Goal: Task Accomplishment & Management: Use online tool/utility

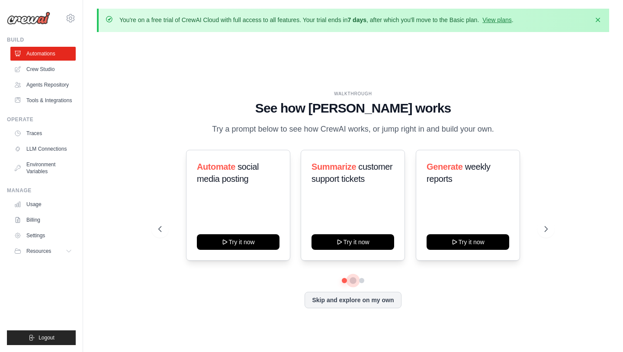
click at [352, 281] on button at bounding box center [353, 280] width 7 height 7
click at [364, 281] on button at bounding box center [361, 280] width 7 height 7
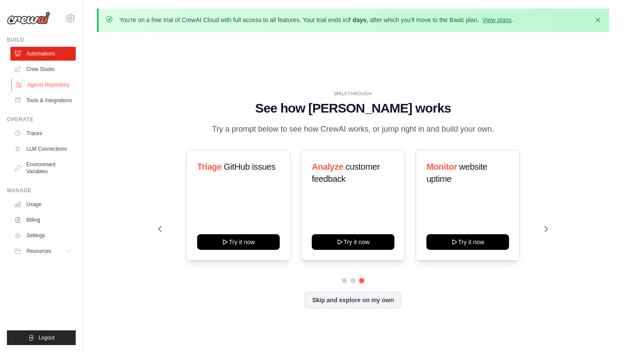
click at [58, 86] on link "Agents Repository" at bounding box center [43, 85] width 65 height 14
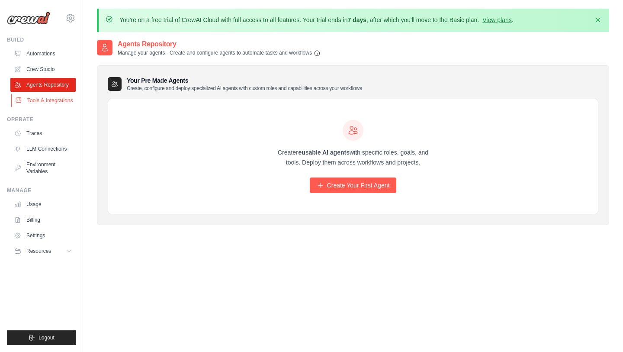
click at [63, 102] on link "Tools & Integrations" at bounding box center [43, 101] width 65 height 14
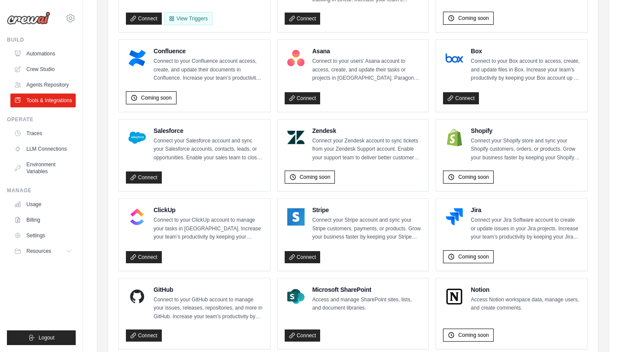
scroll to position [327, 0]
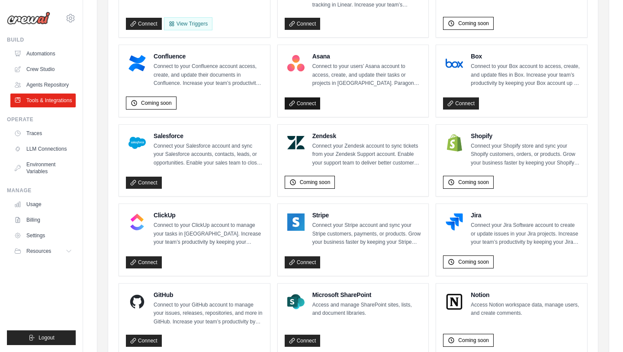
click at [304, 98] on link "Connect" at bounding box center [303, 103] width 36 height 12
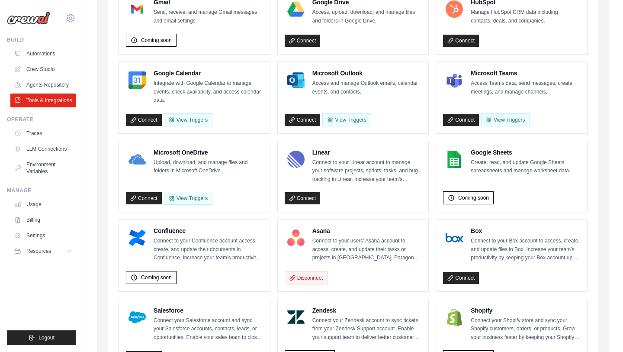
scroll to position [155, 0]
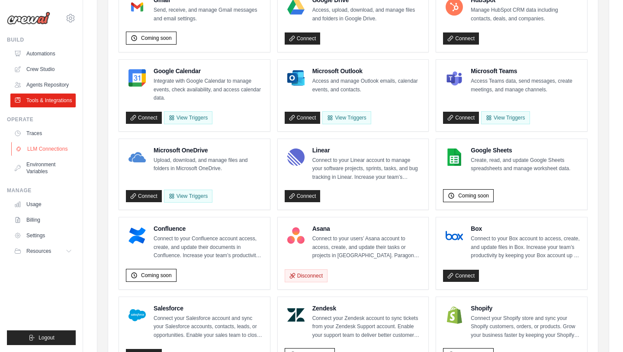
click at [56, 150] on link "LLM Connections" at bounding box center [43, 149] width 65 height 14
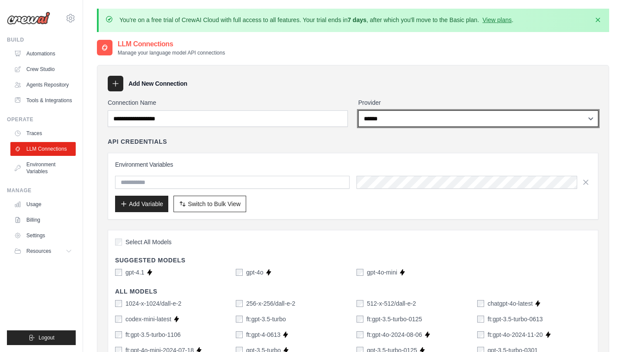
select select "*********"
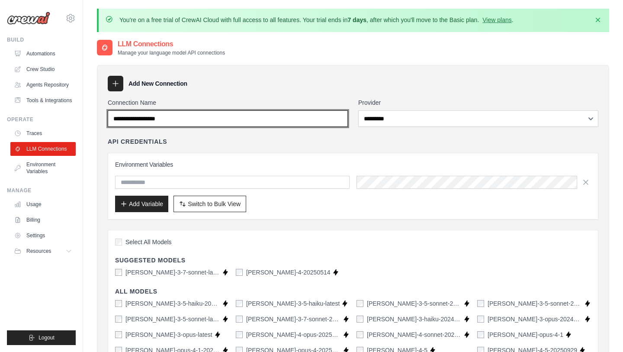
click at [252, 121] on input "Connection Name" at bounding box center [228, 118] width 240 height 16
type input "******"
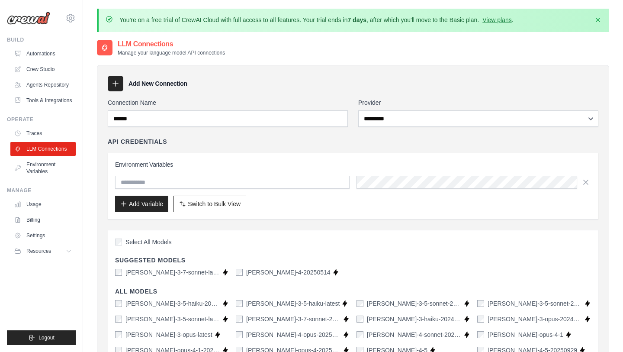
drag, startPoint x: 250, startPoint y: 129, endPoint x: 256, endPoint y: 144, distance: 15.8
click at [256, 144] on div "API Credentials" at bounding box center [353, 141] width 491 height 9
click at [311, 181] on input "text" at bounding box center [232, 182] width 235 height 13
click at [47, 169] on link "Environment Variables" at bounding box center [43, 168] width 65 height 21
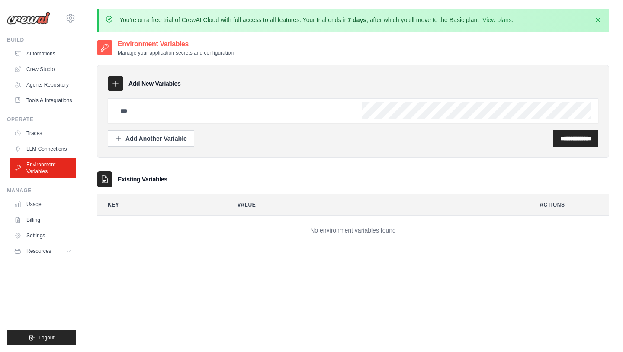
click at [213, 145] on div "**********" at bounding box center [353, 138] width 491 height 16
click at [55, 101] on link "Tools & Integrations" at bounding box center [43, 101] width 65 height 14
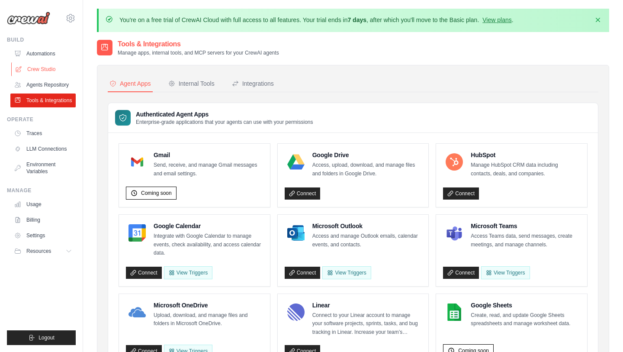
click at [50, 69] on link "Crew Studio" at bounding box center [43, 69] width 65 height 14
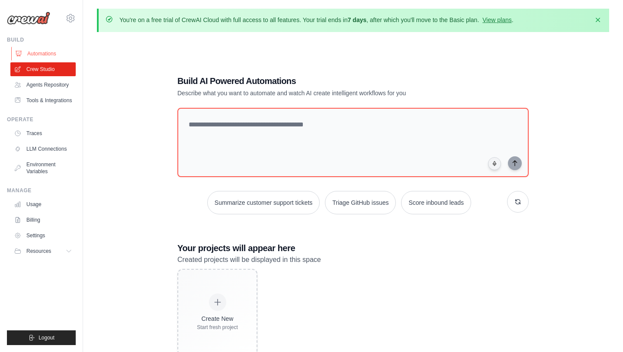
click at [47, 54] on link "Automations" at bounding box center [43, 54] width 65 height 14
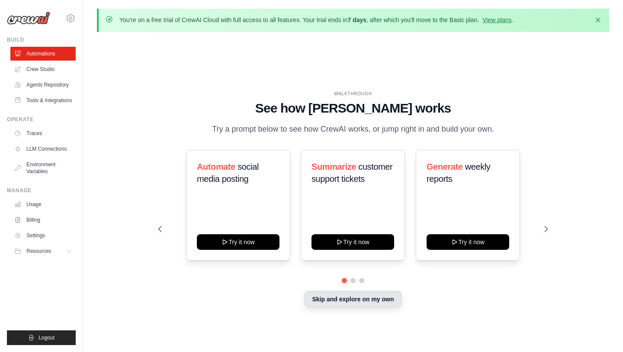
click at [332, 303] on button "Skip and explore on my own" at bounding box center [353, 299] width 97 height 16
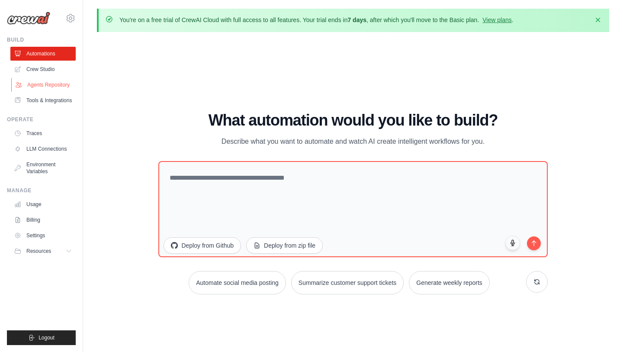
click at [61, 87] on link "Agents Repository" at bounding box center [43, 85] width 65 height 14
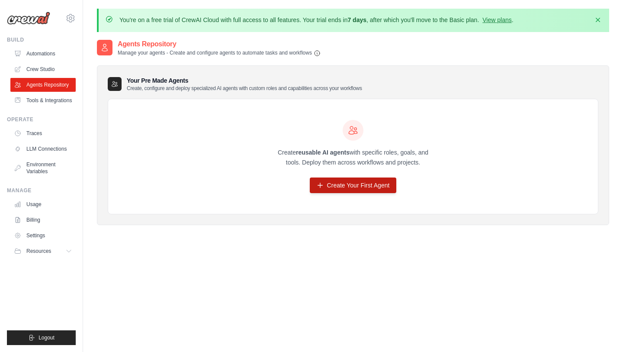
click at [332, 182] on link "Create Your First Agent" at bounding box center [353, 185] width 87 height 16
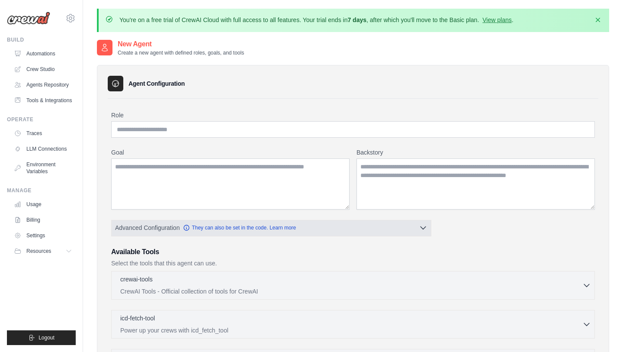
click at [322, 230] on button "Advanced Configuration They can also be set in the code. Learn more" at bounding box center [271, 228] width 319 height 16
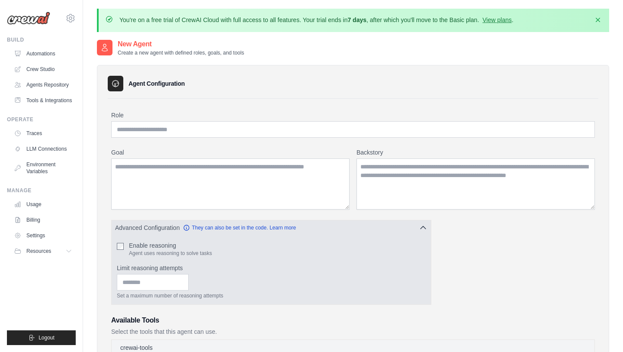
click at [322, 230] on button "Advanced Configuration They can also be set in the code. Learn more" at bounding box center [271, 228] width 319 height 16
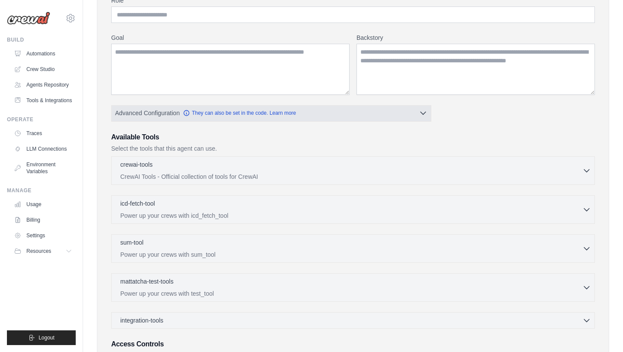
scroll to position [116, 0]
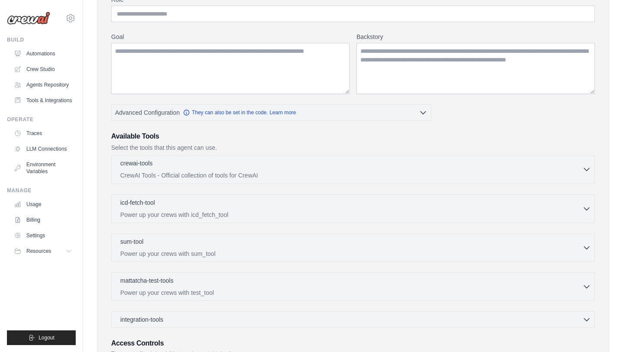
click at [296, 167] on div "crewai-tools 0 selected" at bounding box center [351, 164] width 462 height 10
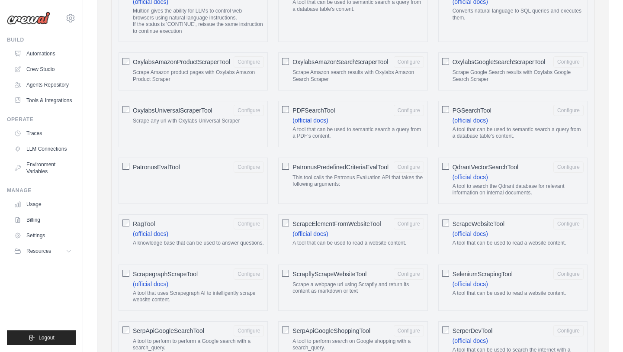
scroll to position [926, 0]
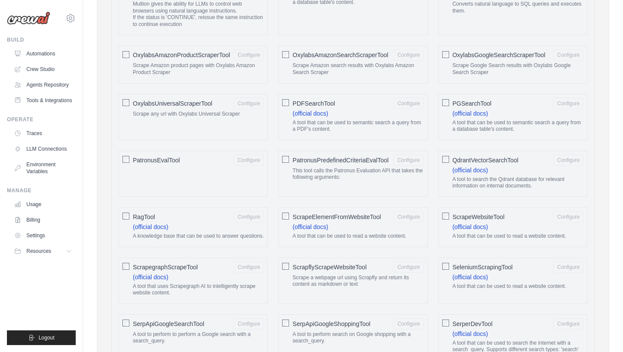
click at [150, 213] on span "RagTool" at bounding box center [144, 217] width 22 height 9
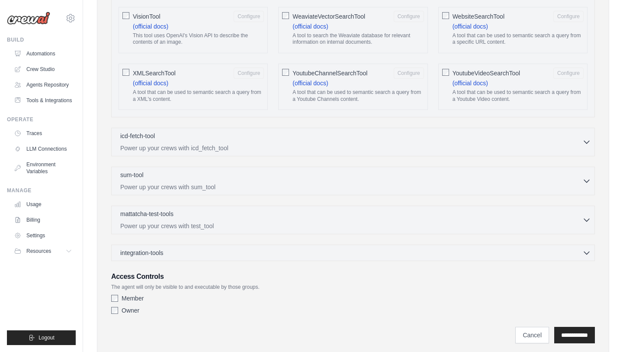
scroll to position [1635, 0]
click at [213, 143] on p "Power up your crews with icd_fetch_tool" at bounding box center [351, 147] width 462 height 9
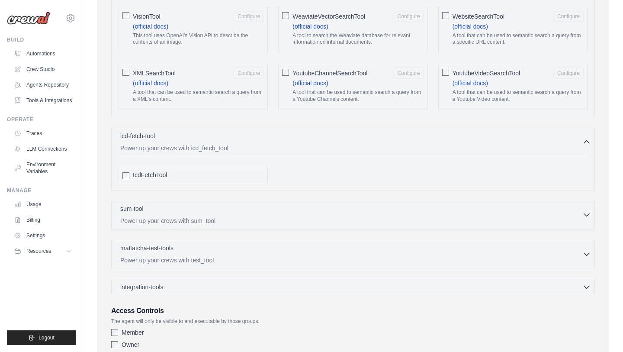
click at [209, 216] on p "Power up your crews with sum_tool" at bounding box center [351, 220] width 462 height 9
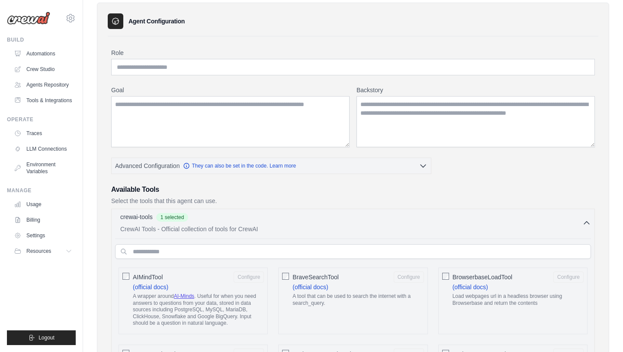
scroll to position [63, 0]
click at [587, 219] on icon "button" at bounding box center [587, 221] width 9 height 9
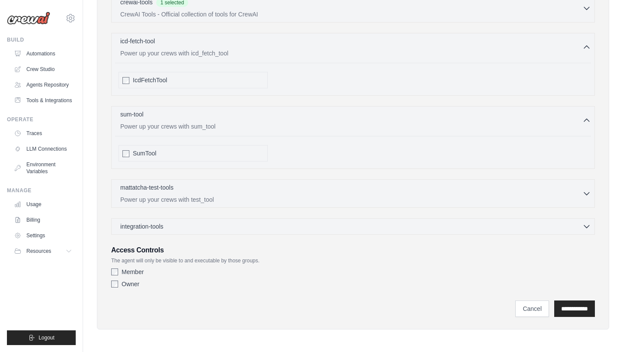
scroll to position [277, 0]
click at [489, 229] on div "integration-tools 0 selected" at bounding box center [355, 226] width 471 height 9
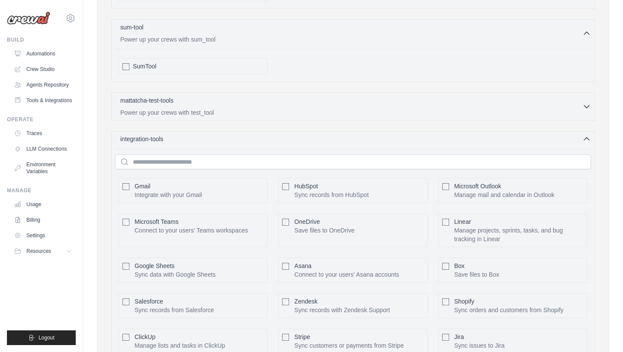
scroll to position [365, 0]
click at [383, 270] on p "Connect to your users’ Asana accounts" at bounding box center [346, 274] width 105 height 9
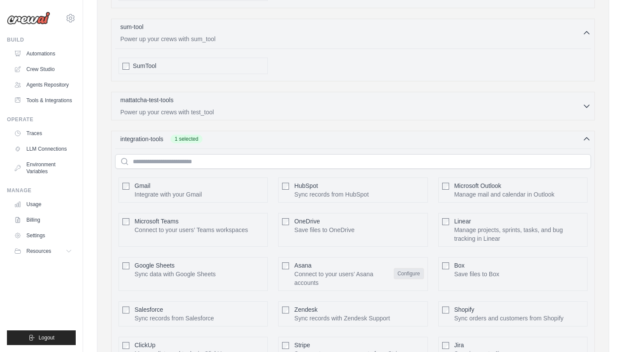
click at [415, 275] on button "Configure" at bounding box center [409, 273] width 30 height 11
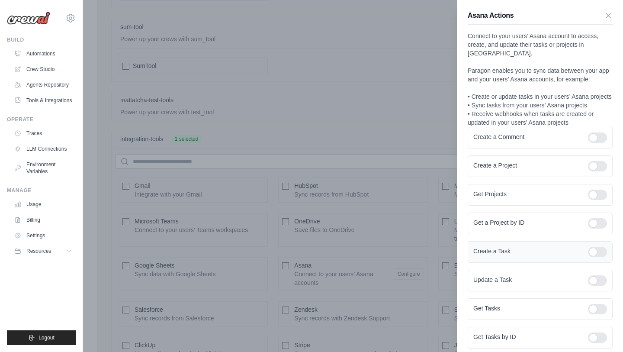
scroll to position [0, 0]
click at [360, 103] on div at bounding box center [311, 176] width 623 height 352
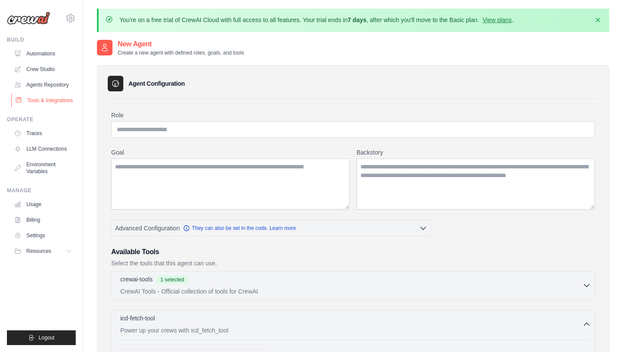
click at [54, 103] on link "Tools & Integrations" at bounding box center [43, 101] width 65 height 14
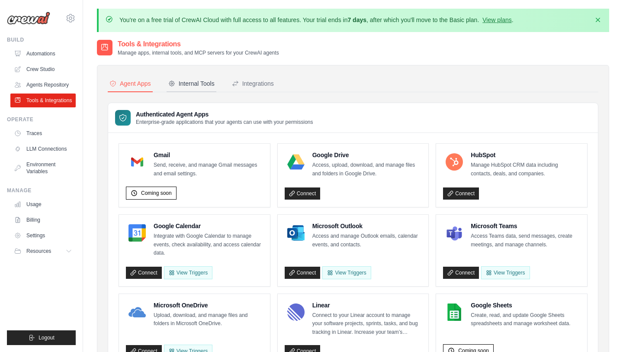
click at [201, 85] on div "Internal Tools" at bounding box center [191, 83] width 46 height 9
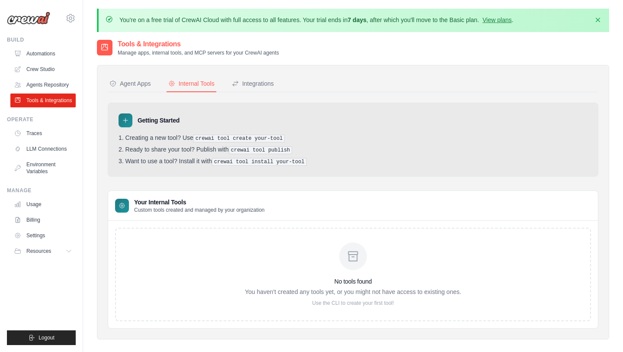
click at [337, 297] on div "No tools found You haven't created any tools yet, or you might not have access …" at bounding box center [353, 274] width 216 height 64
click at [251, 85] on div "Integrations" at bounding box center [253, 83] width 42 height 9
